Goal: Information Seeking & Learning: Check status

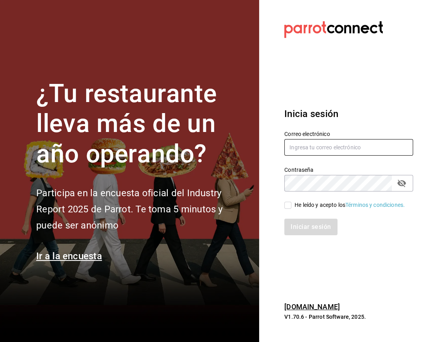
click at [349, 141] on input "text" at bounding box center [348, 147] width 129 height 17
type input "[EMAIL_ADDRESS][DOMAIN_NAME]"
click at [295, 205] on div "He leído y acepto los Términos y condiciones." at bounding box center [349, 205] width 110 height 8
click at [291, 205] on input "He leído y acepto los Términos y condiciones." at bounding box center [287, 205] width 7 height 7
checkbox input "true"
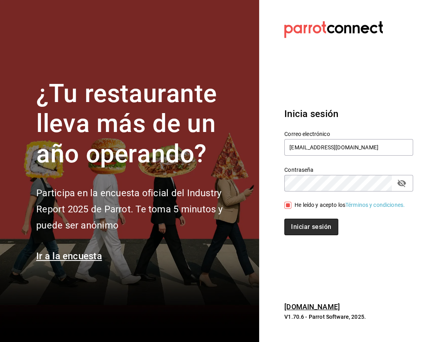
click at [300, 235] on button "Iniciar sesión" at bounding box center [311, 226] width 54 height 17
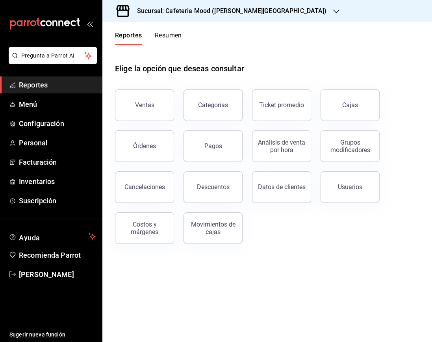
click at [239, 17] on div "Sucursal: Cafeteria Mood (Prado Norte)" at bounding box center [226, 11] width 234 height 22
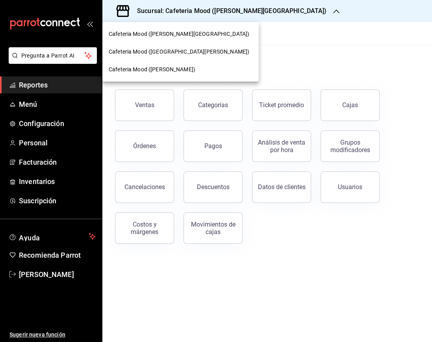
click at [207, 51] on span "Cafeteria Mood (Bosques de las Lomas)" at bounding box center [179, 52] width 141 height 8
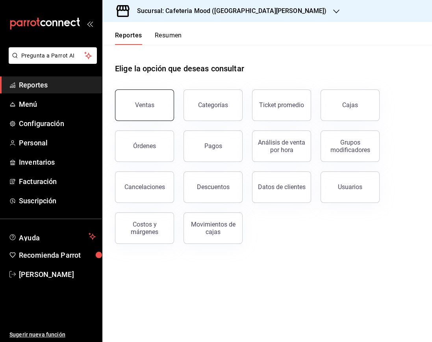
click at [153, 107] on div "Ventas" at bounding box center [144, 104] width 19 height 7
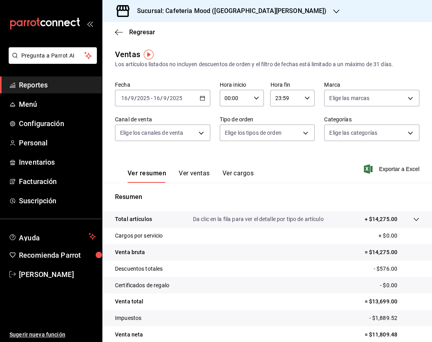
click at [198, 101] on div "2025-09-16 16 / 9 / 2025 - 2025-09-16 16 / 9 / 2025" at bounding box center [162, 98] width 95 height 17
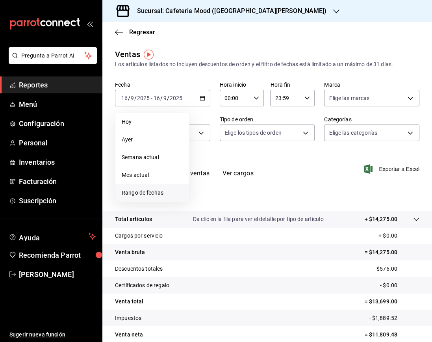
click at [163, 193] on span "Rango de fechas" at bounding box center [152, 193] width 61 height 8
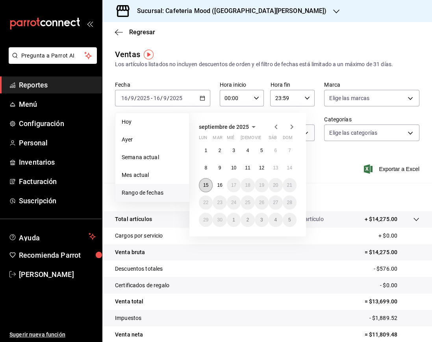
click at [208, 182] on abbr "15" at bounding box center [205, 185] width 5 height 6
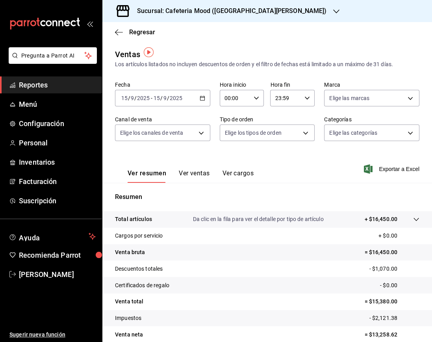
scroll to position [35, 0]
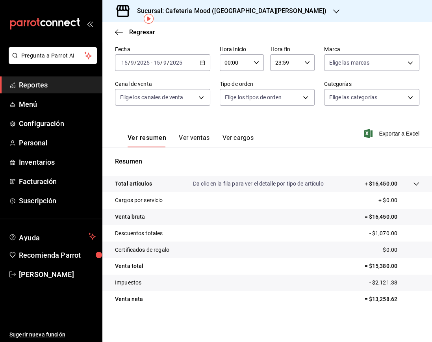
click at [370, 296] on p "= $13,258.62" at bounding box center [391, 299] width 55 height 8
copy p "13,258.62"
click at [198, 10] on h3 "Sucursal: Cafeteria Mood (Bosques de las Lomas)" at bounding box center [229, 10] width 196 height 9
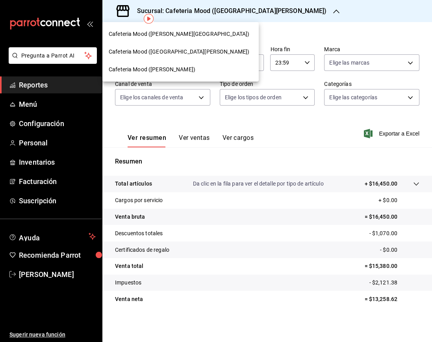
click at [194, 31] on div "Cafeteria Mood (Prado Norte)" at bounding box center [181, 34] width 144 height 8
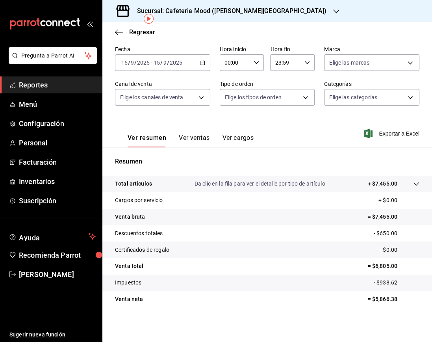
scroll to position [35, 0]
click at [381, 298] on p "= $5,866.38" at bounding box center [394, 299] width 52 height 8
copy p "5,866.38"
click at [192, 13] on h3 "Sucursal: Cafeteria Mood (Prado Norte)" at bounding box center [229, 10] width 196 height 9
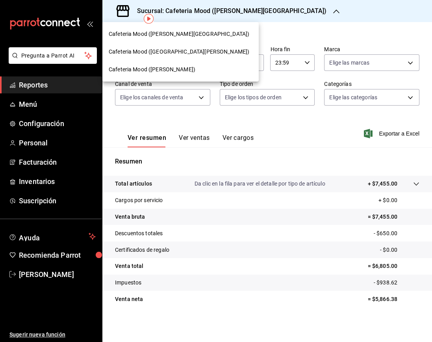
click at [190, 65] on div "Cafeteria Mood (Artz)" at bounding box center [180, 70] width 156 height 18
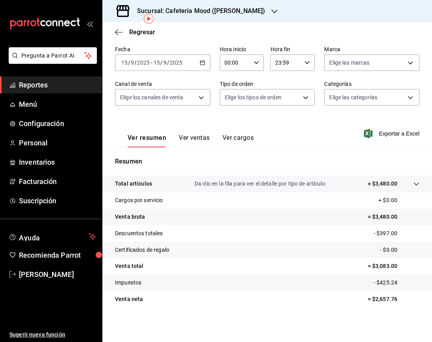
scroll to position [35, 0]
click at [377, 297] on p "= $2,657.76" at bounding box center [394, 299] width 52 height 8
copy p "2,657.76"
click at [202, 65] on div "2025-09-15 15 / 9 / 2025 - 2025-09-15 15 / 9 / 2025" at bounding box center [162, 62] width 95 height 17
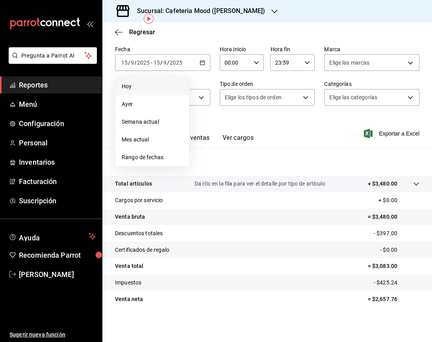
click at [156, 87] on span "Hoy" at bounding box center [152, 86] width 61 height 8
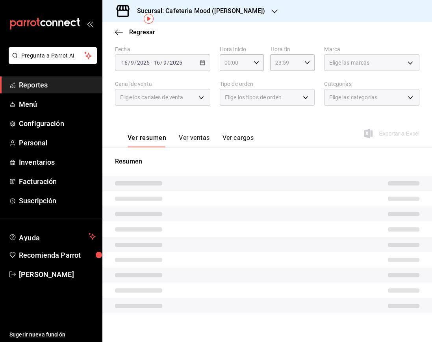
click at [217, 16] on div "Sucursal: Cafeteria Mood (Artz)" at bounding box center [195, 11] width 172 height 22
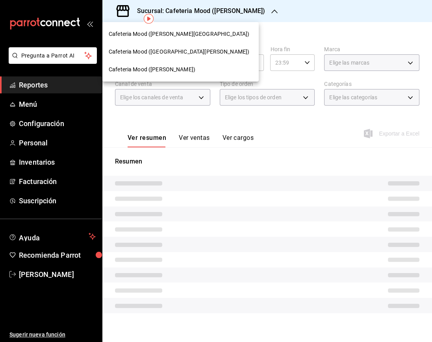
click at [208, 44] on div "Cafeteria Mood (Bosques de las Lomas)" at bounding box center [180, 52] width 156 height 18
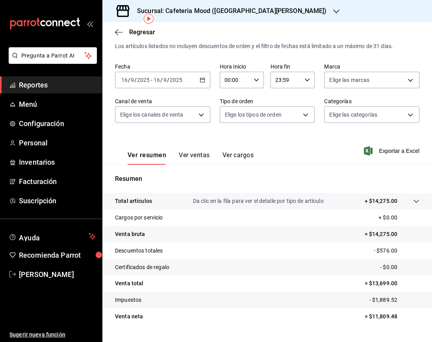
scroll to position [35, 0]
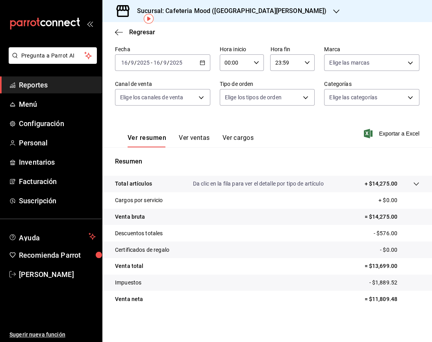
click at [373, 297] on p "= $11,809.48" at bounding box center [391, 299] width 55 height 8
copy p "11,809.48"
click at [237, 9] on h3 "Sucursal: Cafeteria Mood (Bosques de las Lomas)" at bounding box center [229, 10] width 196 height 9
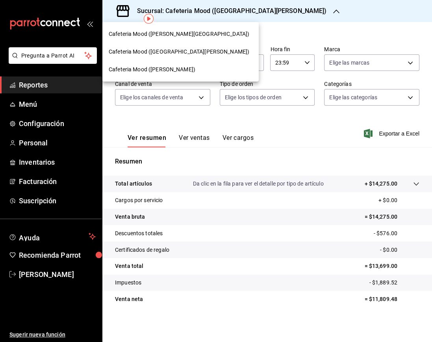
click at [199, 35] on div "Cafeteria Mood (Prado Norte)" at bounding box center [181, 34] width 144 height 8
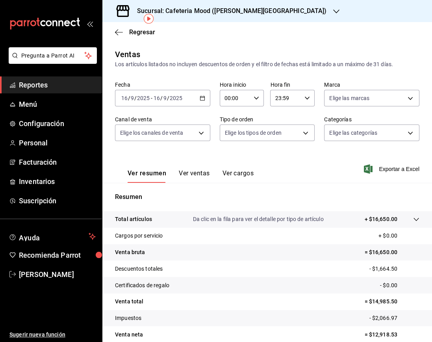
scroll to position [35, 0]
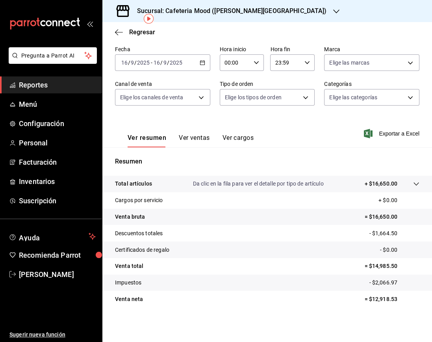
click at [372, 300] on p "= $12,918.53" at bounding box center [391, 299] width 55 height 8
copy p "12,918.53"
click at [191, 63] on div "2025-09-16 16 / 9 / 2025 - 2025-09-16 16 / 9 / 2025" at bounding box center [162, 62] width 95 height 17
click at [202, 17] on div "Sucursal: Cafeteria Mood (Prado Norte)" at bounding box center [226, 11] width 234 height 22
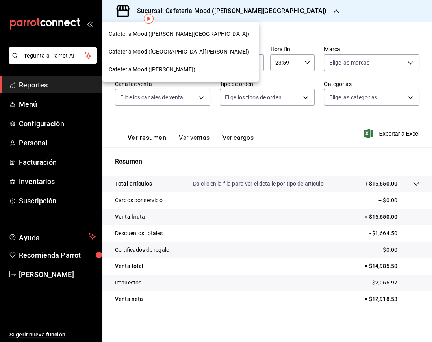
click at [181, 74] on div "Cafeteria Mood (Artz)" at bounding box center [180, 70] width 156 height 18
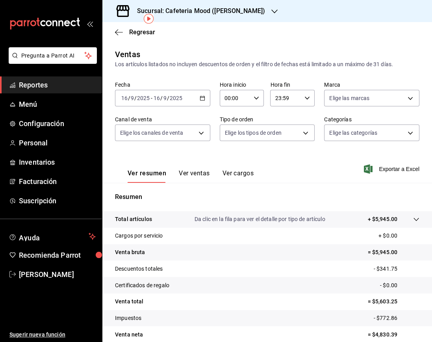
scroll to position [35, 0]
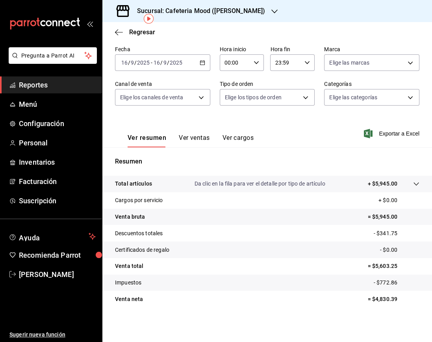
click at [375, 295] on p "= $4,830.39" at bounding box center [394, 299] width 52 height 8
copy p "4,830.39"
